Goal: Task Accomplishment & Management: Manage account settings

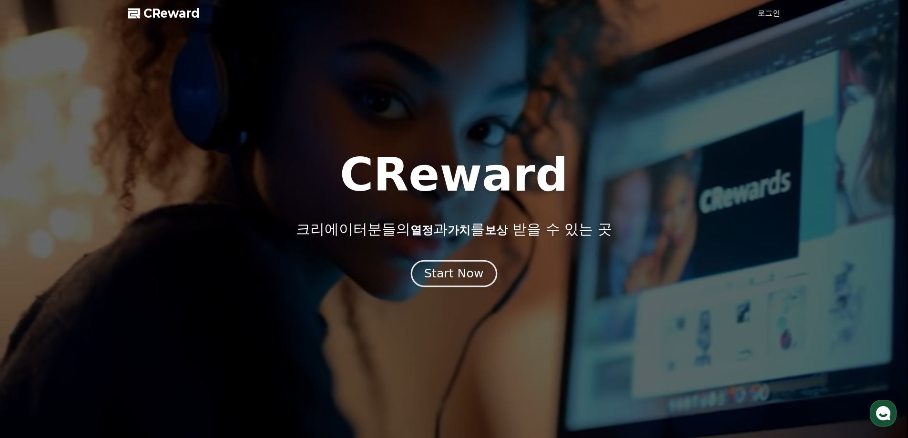
click at [455, 272] on div "Start Now" at bounding box center [453, 273] width 59 height 16
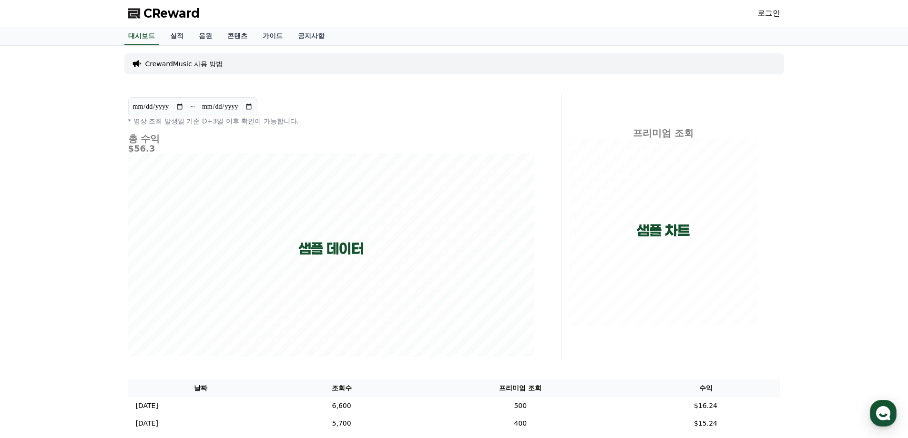
click at [770, 14] on link "로그인" at bounding box center [768, 13] width 23 height 11
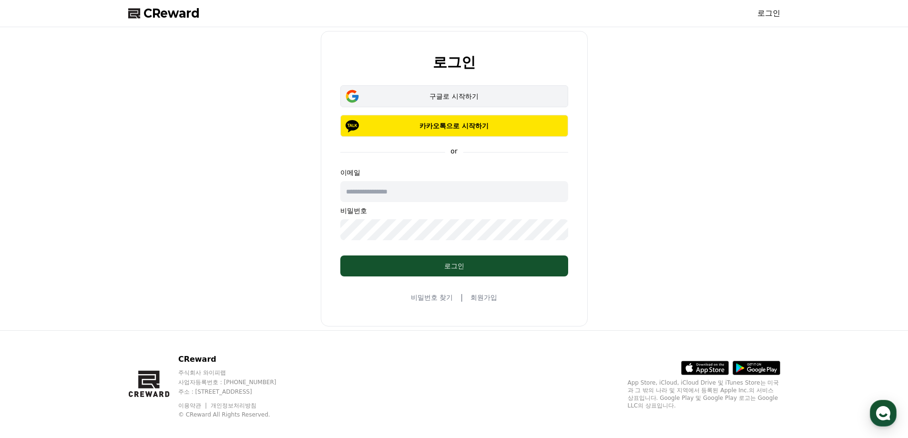
click at [464, 93] on div "구글로 시작하기" at bounding box center [454, 97] width 200 height 10
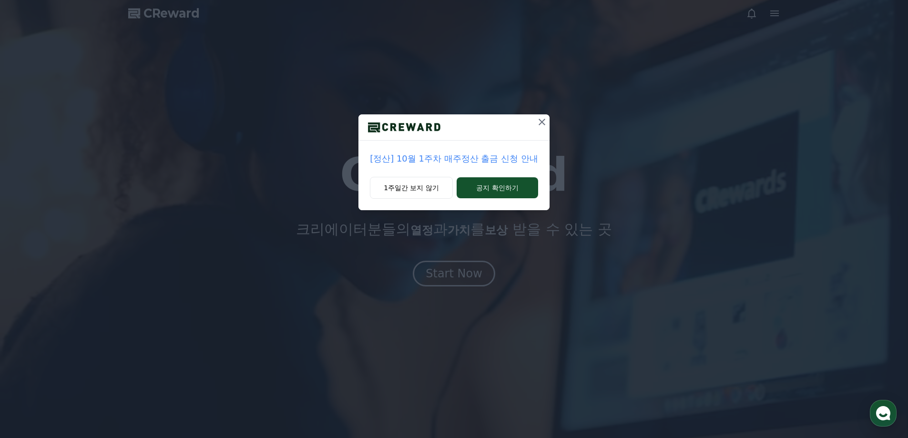
click at [539, 121] on icon at bounding box center [541, 121] width 11 height 11
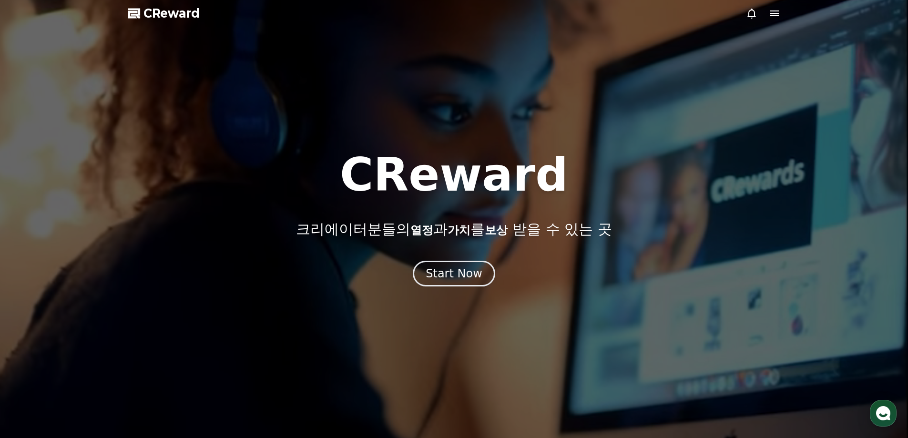
click at [775, 14] on icon at bounding box center [774, 13] width 11 height 11
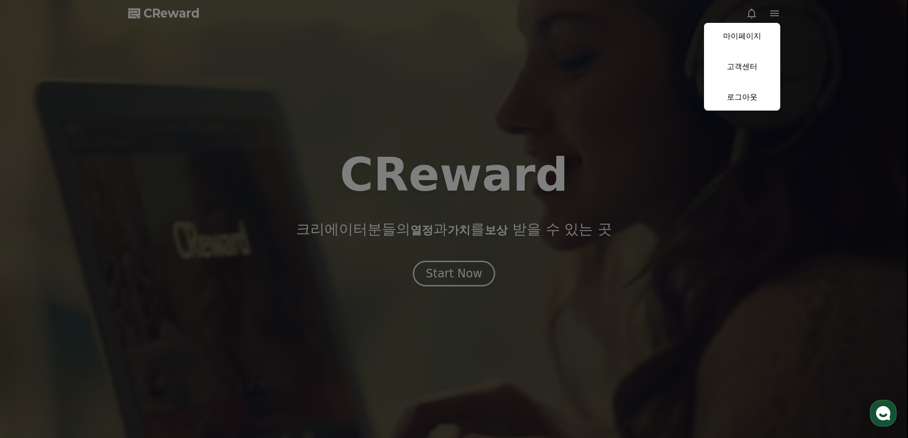
click at [446, 94] on button "close" at bounding box center [454, 219] width 908 height 438
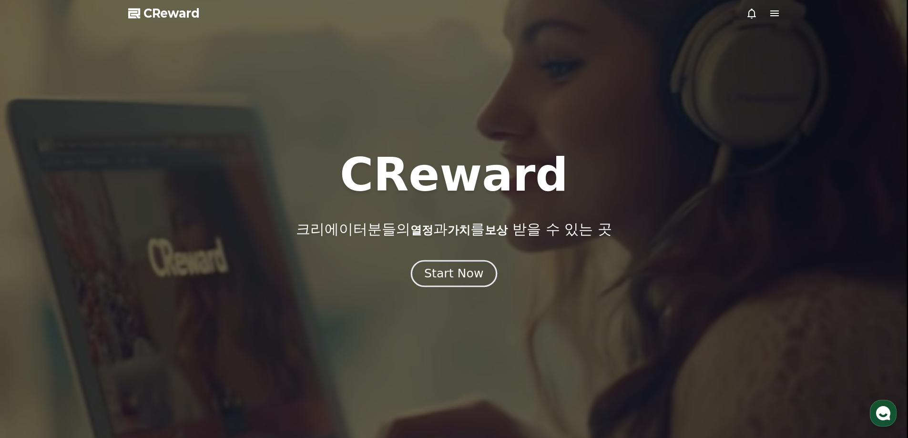
click at [455, 276] on div "Start Now" at bounding box center [453, 273] width 59 height 16
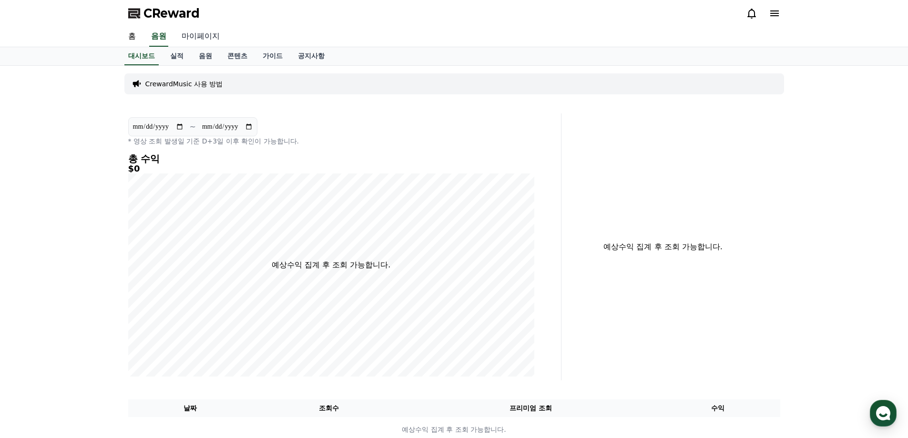
click at [208, 38] on link "마이페이지" at bounding box center [200, 37] width 53 height 20
select select "**********"
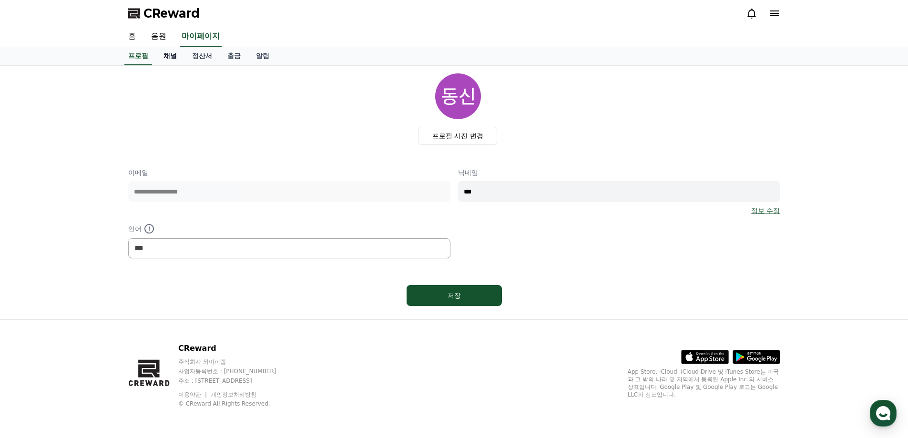
click at [176, 51] on link "채널" at bounding box center [170, 56] width 29 height 18
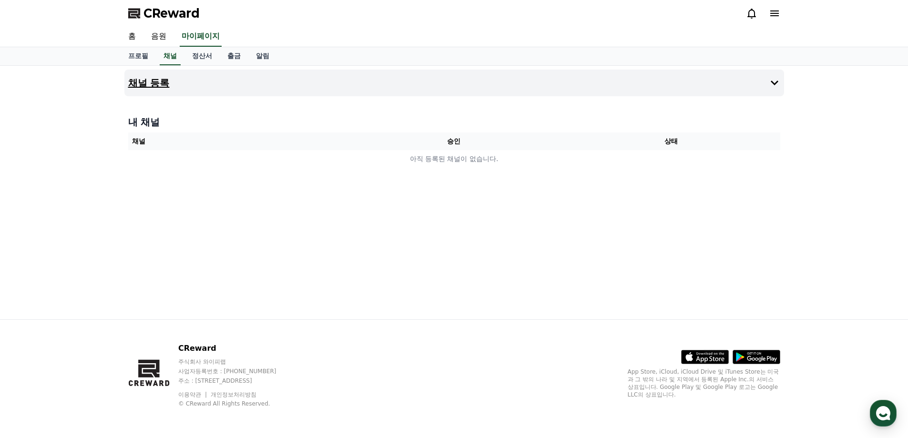
click at [153, 87] on h4 "채널 등록" at bounding box center [148, 83] width 41 height 10
